Goal: Task Accomplishment & Management: Use online tool/utility

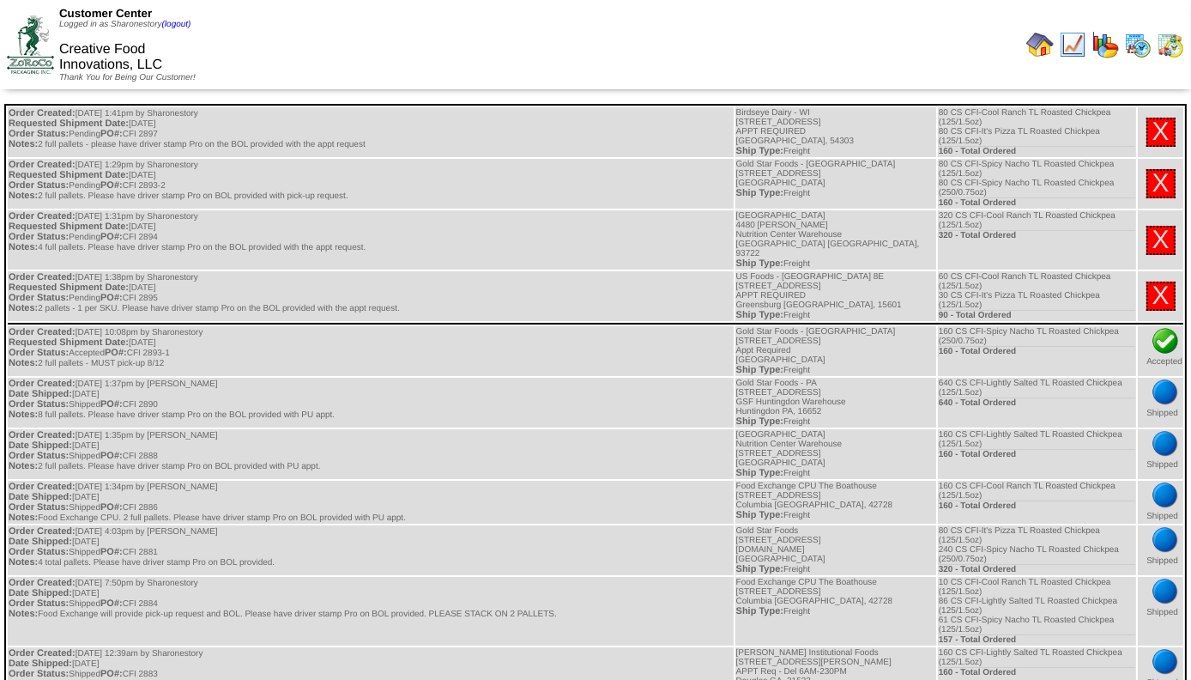
click at [1163, 50] on img at bounding box center [1170, 44] width 27 height 27
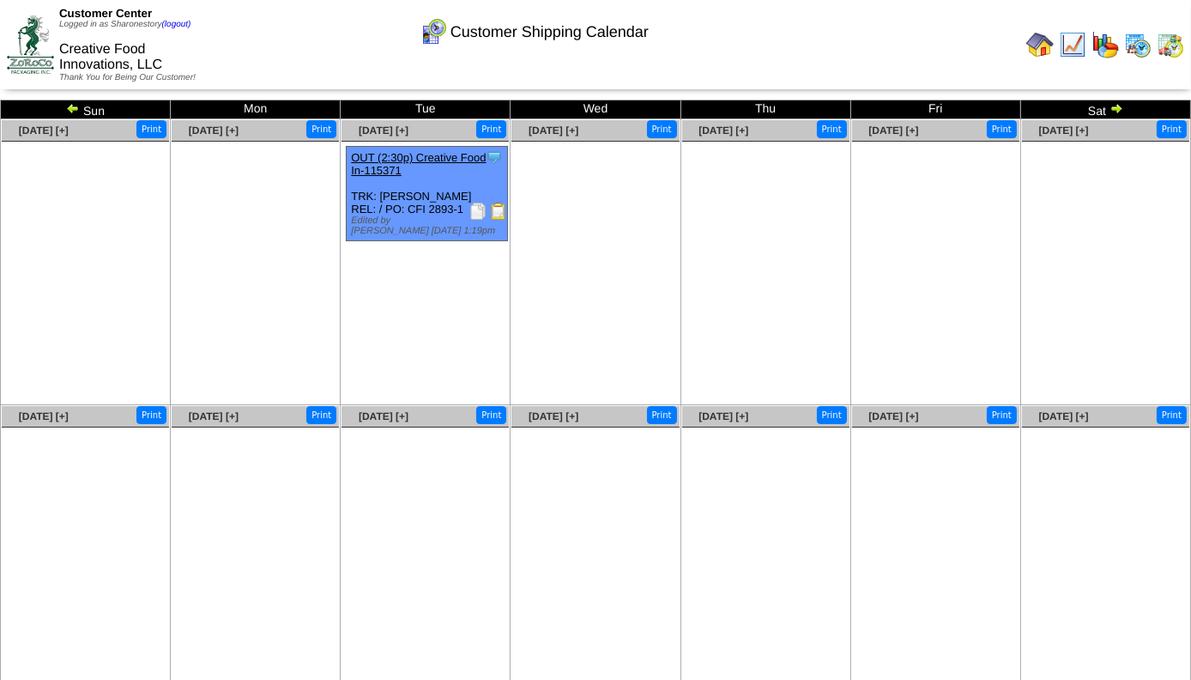
click at [494, 211] on img at bounding box center [498, 211] width 17 height 17
